Goal: Information Seeking & Learning: Learn about a topic

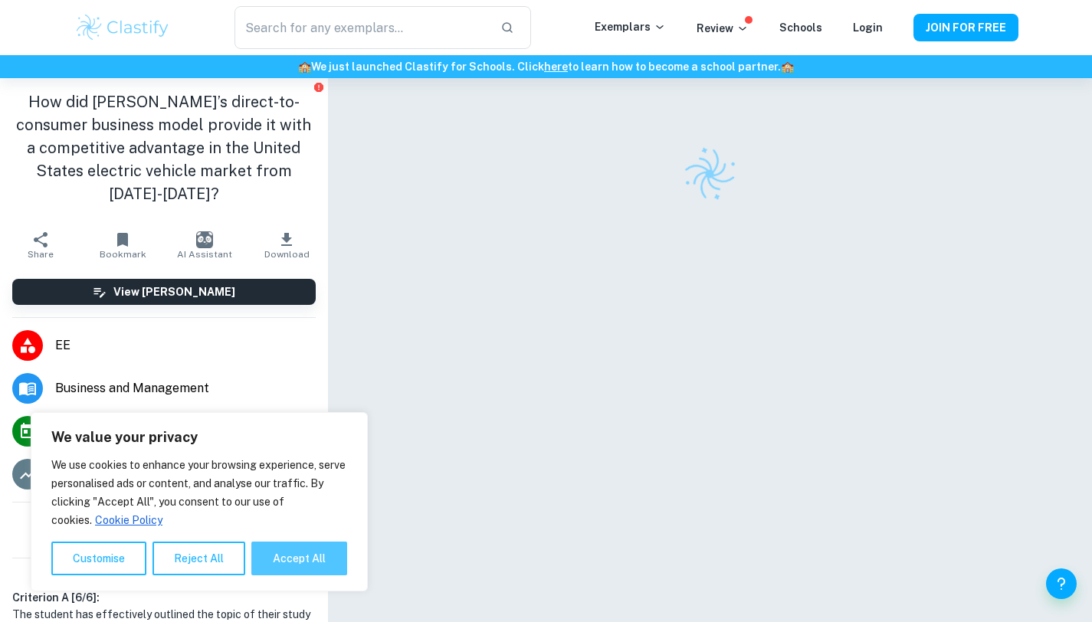
click at [290, 547] on button "Accept All" at bounding box center [299, 559] width 96 height 34
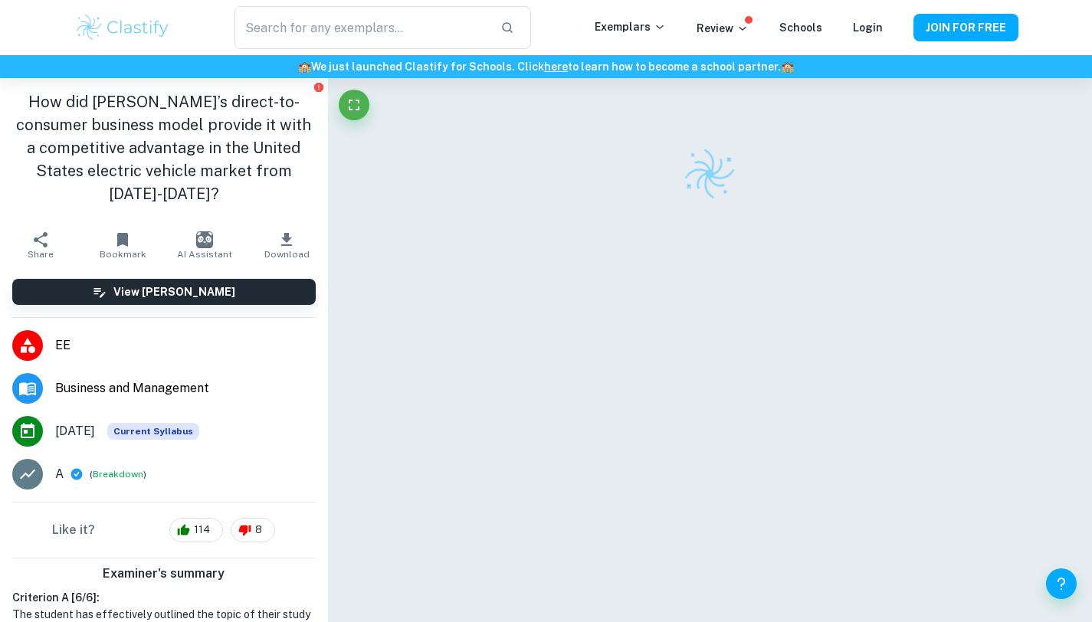
checkbox input "true"
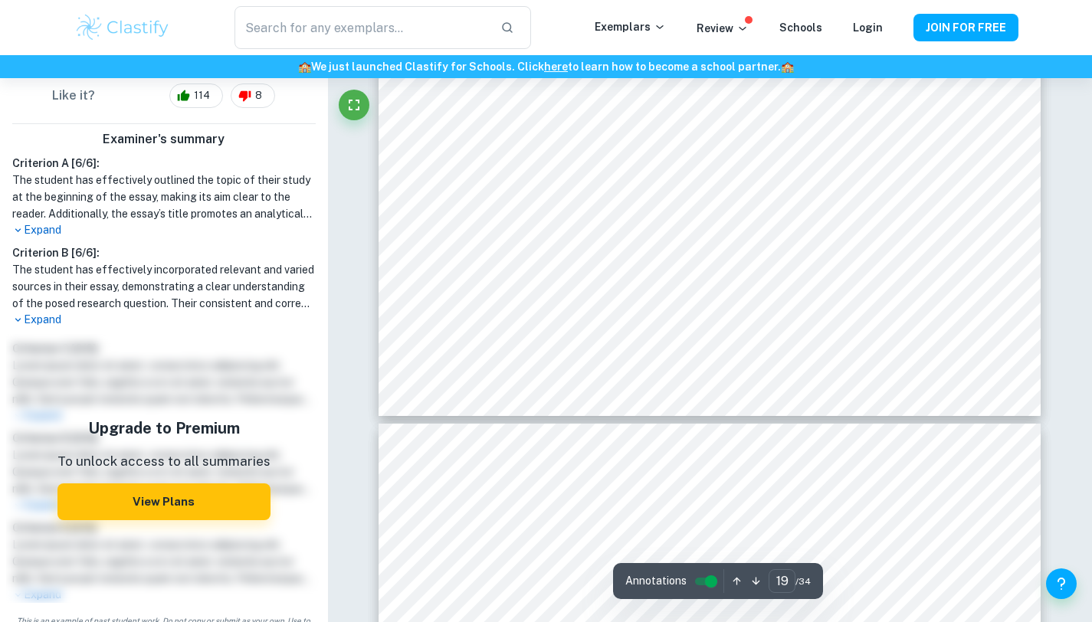
scroll to position [16406, 0]
type input "20"
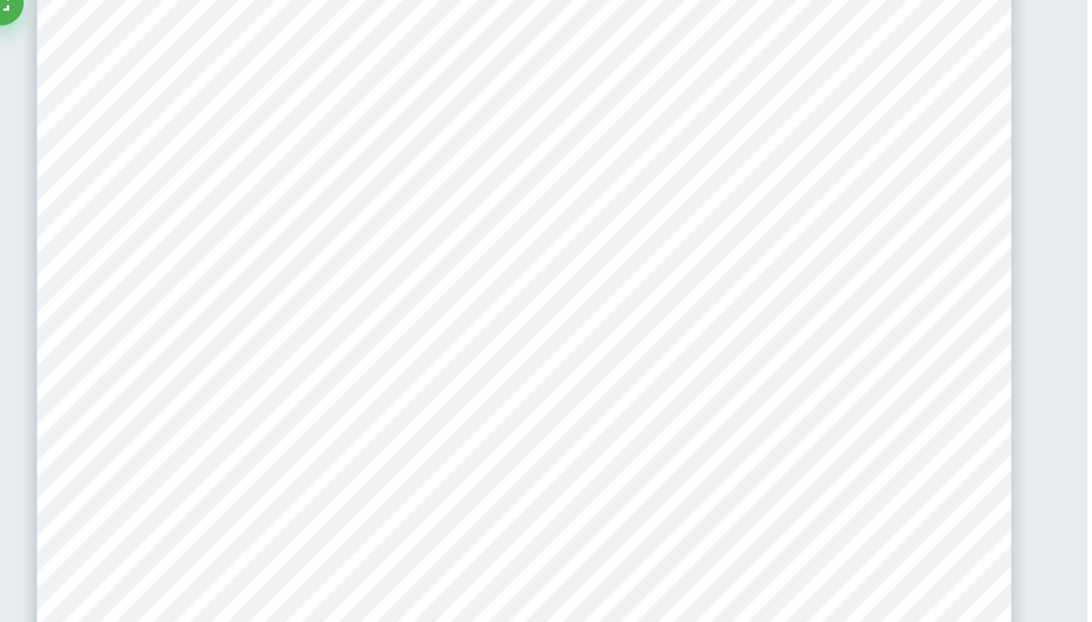
scroll to position [16811, 0]
